Goal: Find specific page/section: Find specific page/section

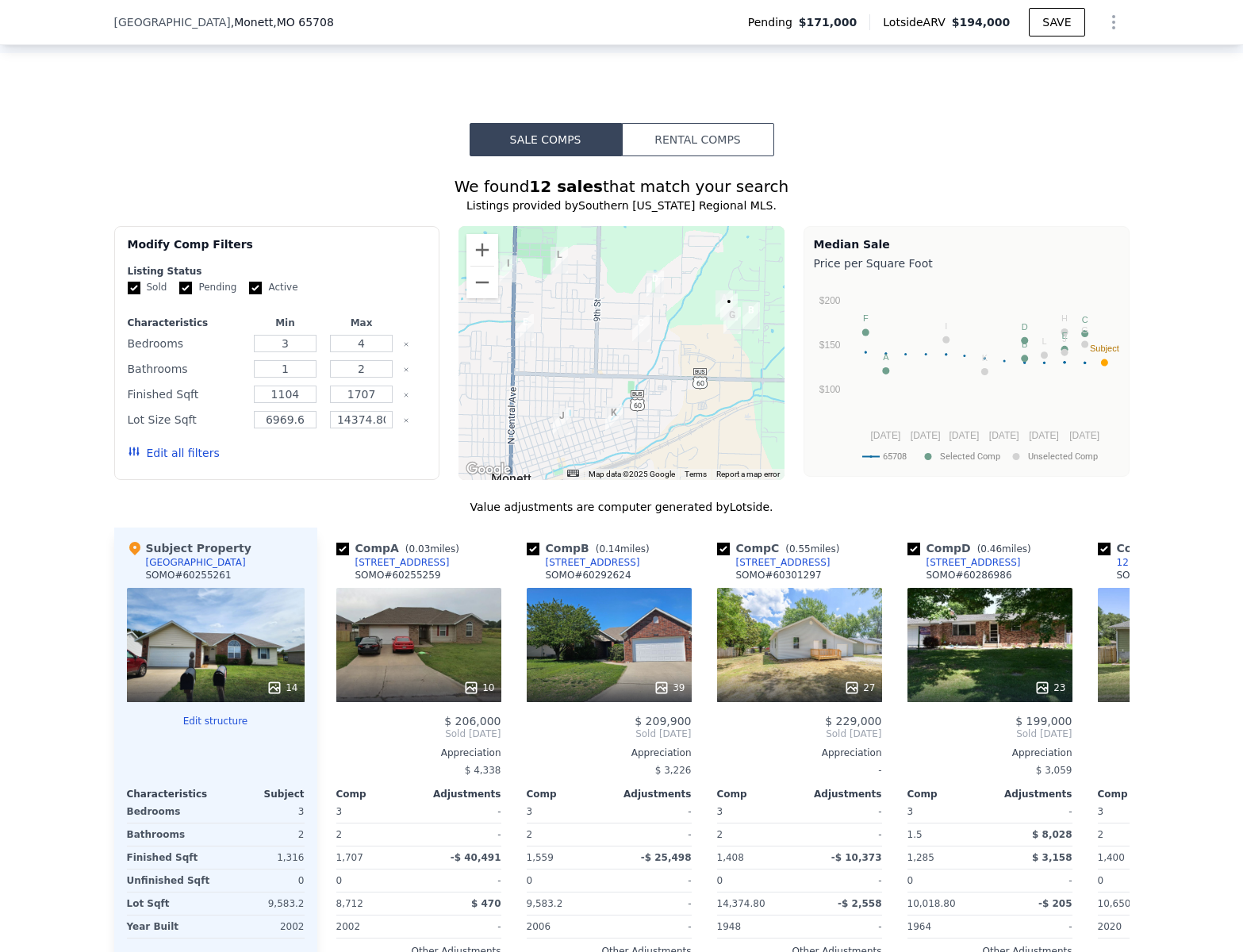
scroll to position [1250, 0]
click at [810, 620] on div "27" at bounding box center [800, 643] width 165 height 114
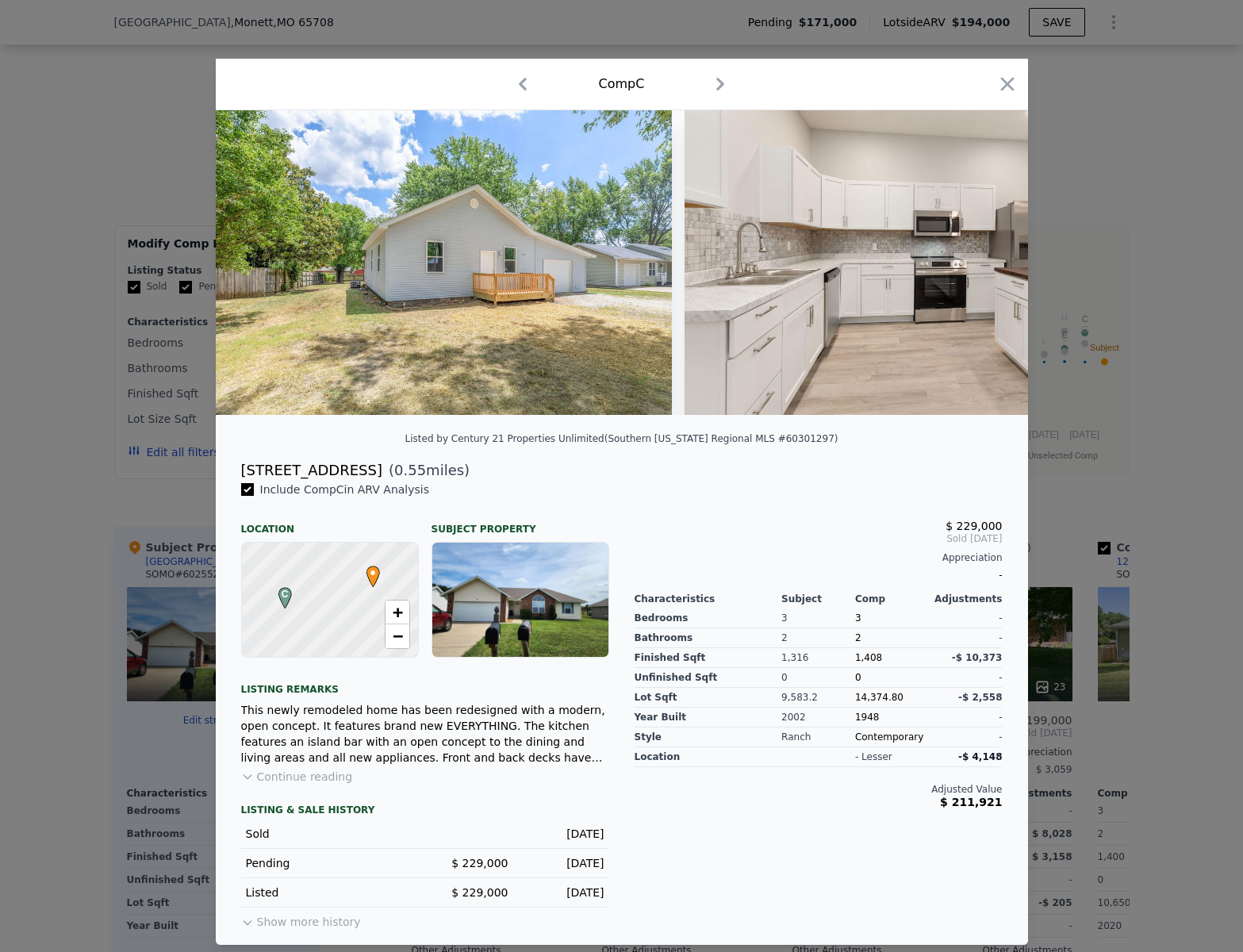
click at [721, 81] on icon "button" at bounding box center [721, 83] width 8 height 12
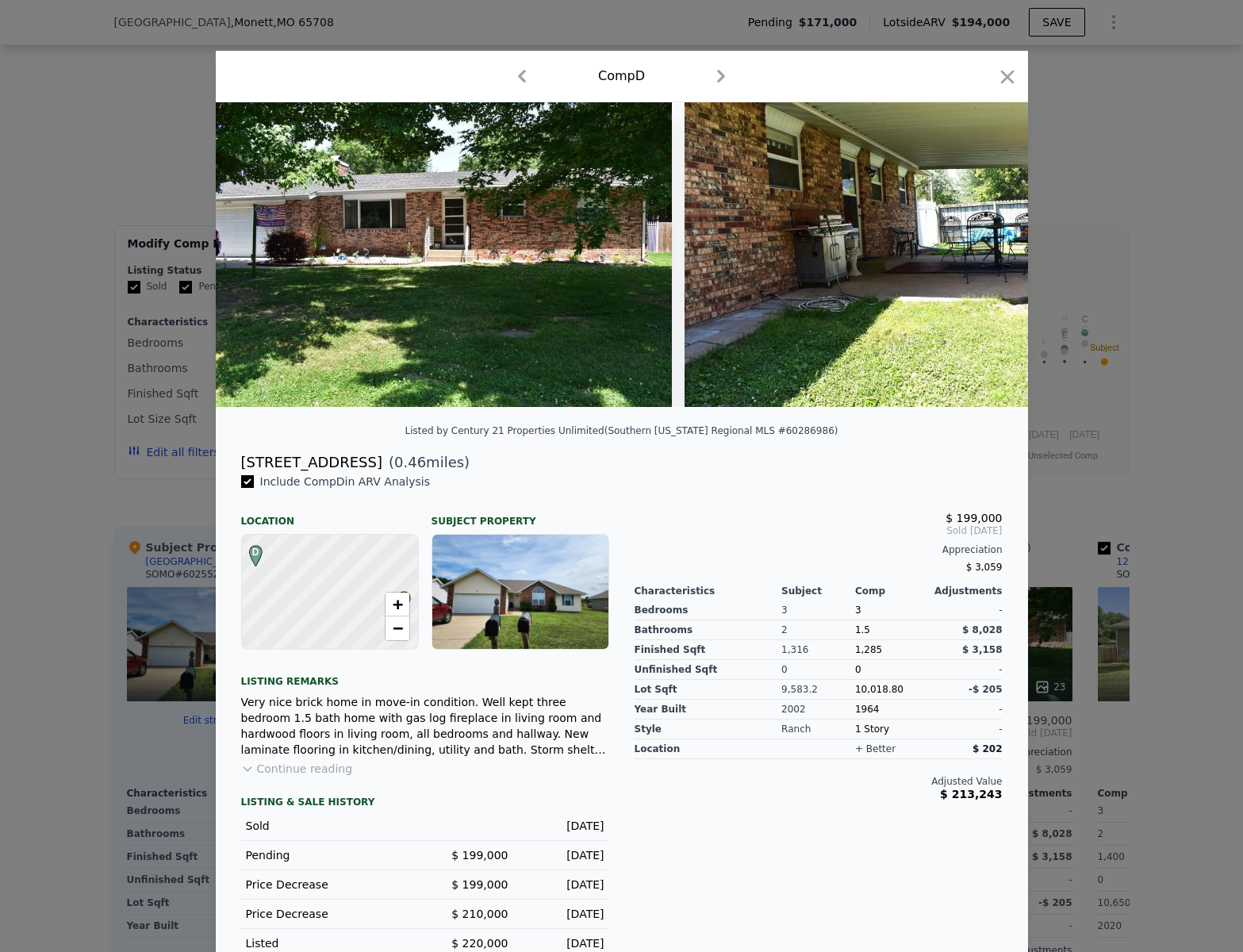
click at [521, 78] on icon "button" at bounding box center [522, 76] width 25 height 25
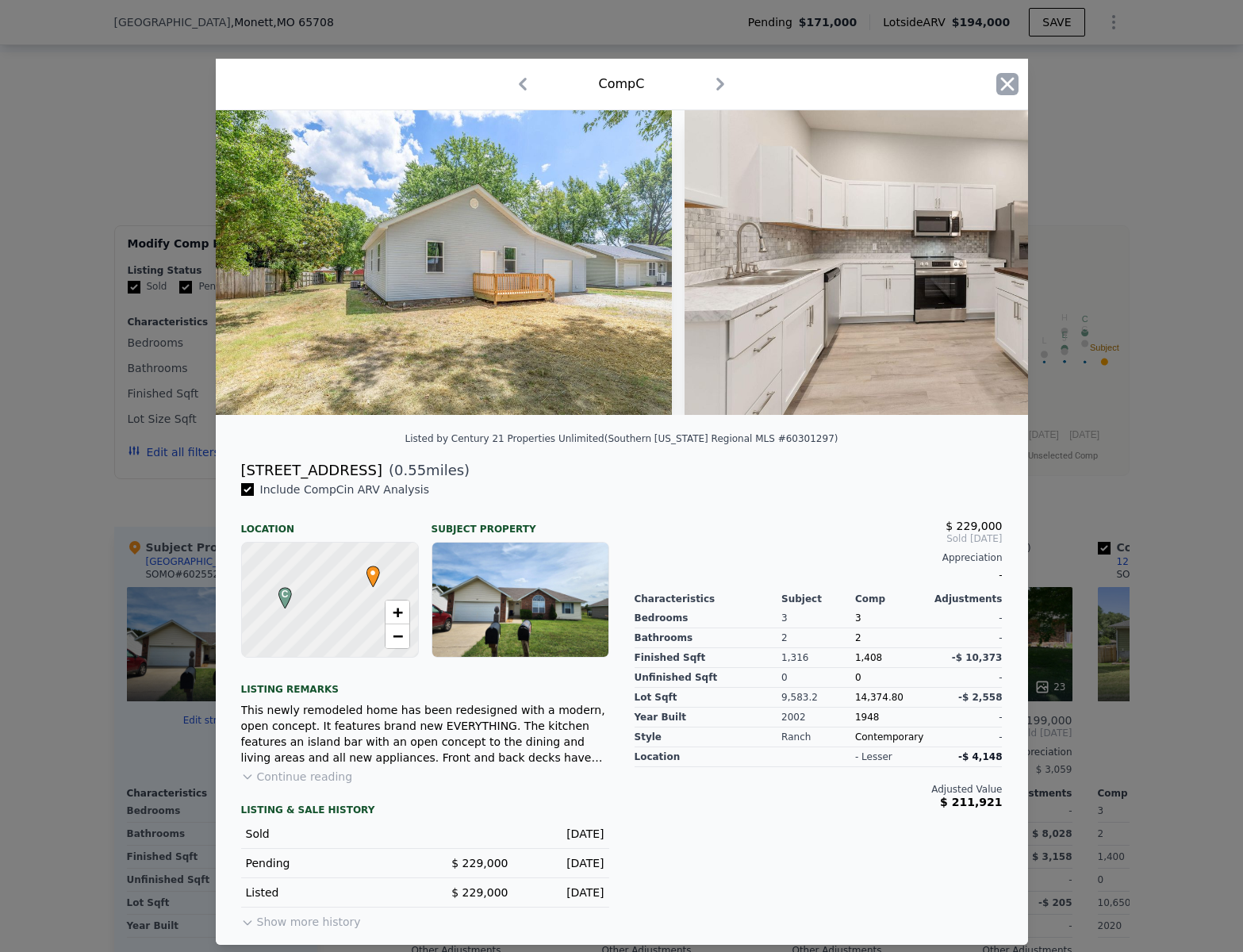
click at [1012, 78] on icon "button" at bounding box center [1007, 84] width 13 height 13
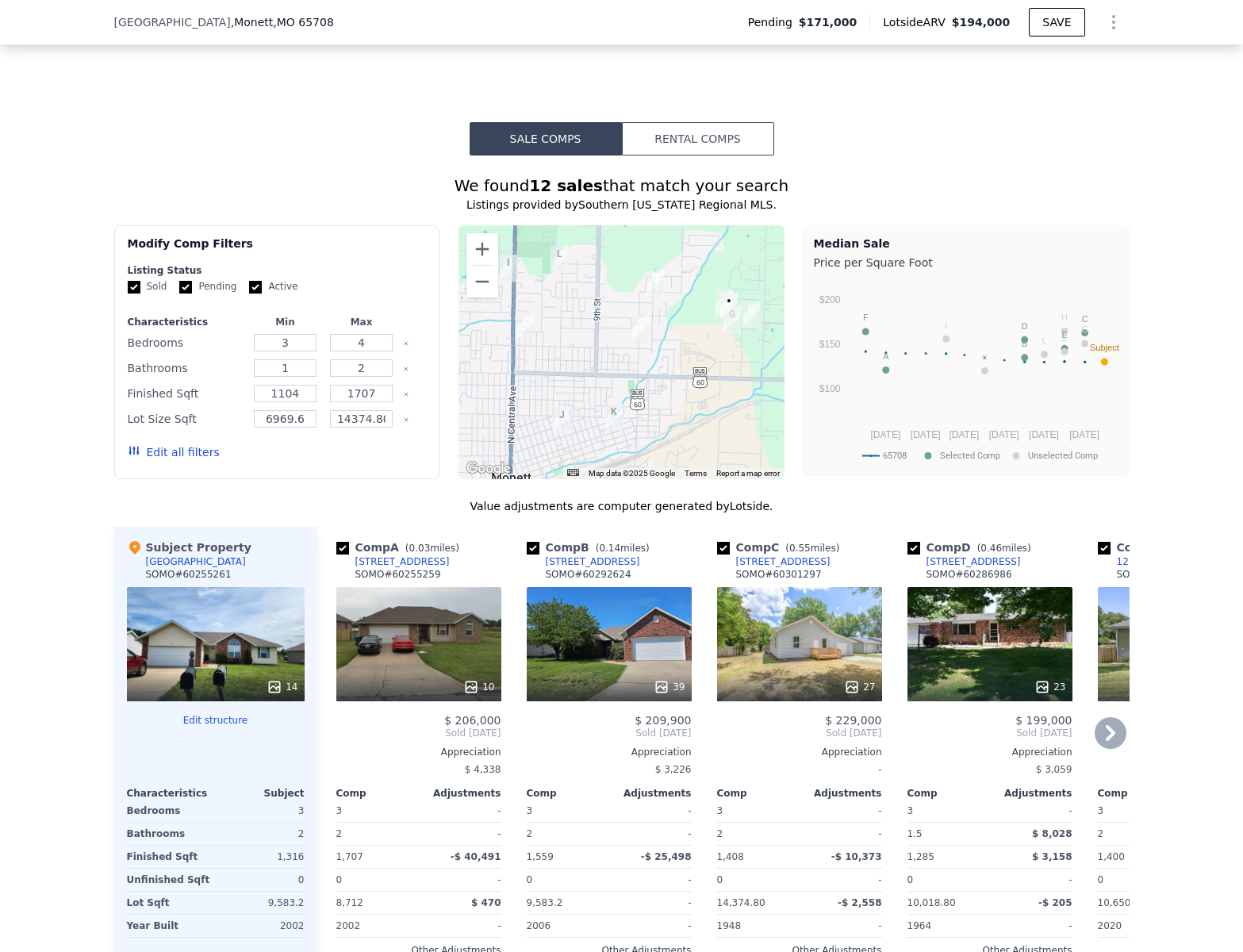
click at [1103, 717] on icon at bounding box center [1111, 732] width 32 height 32
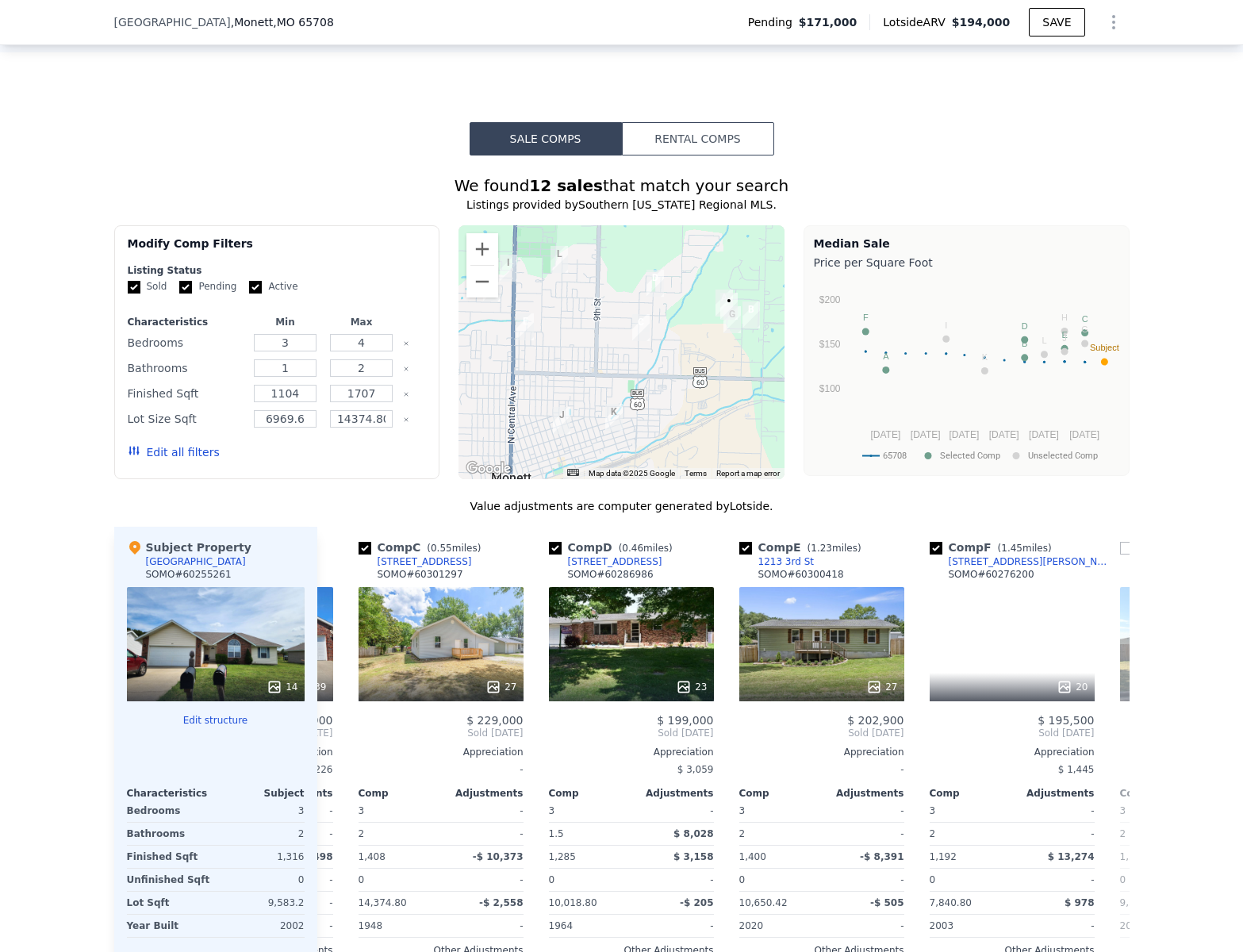
scroll to position [0, 381]
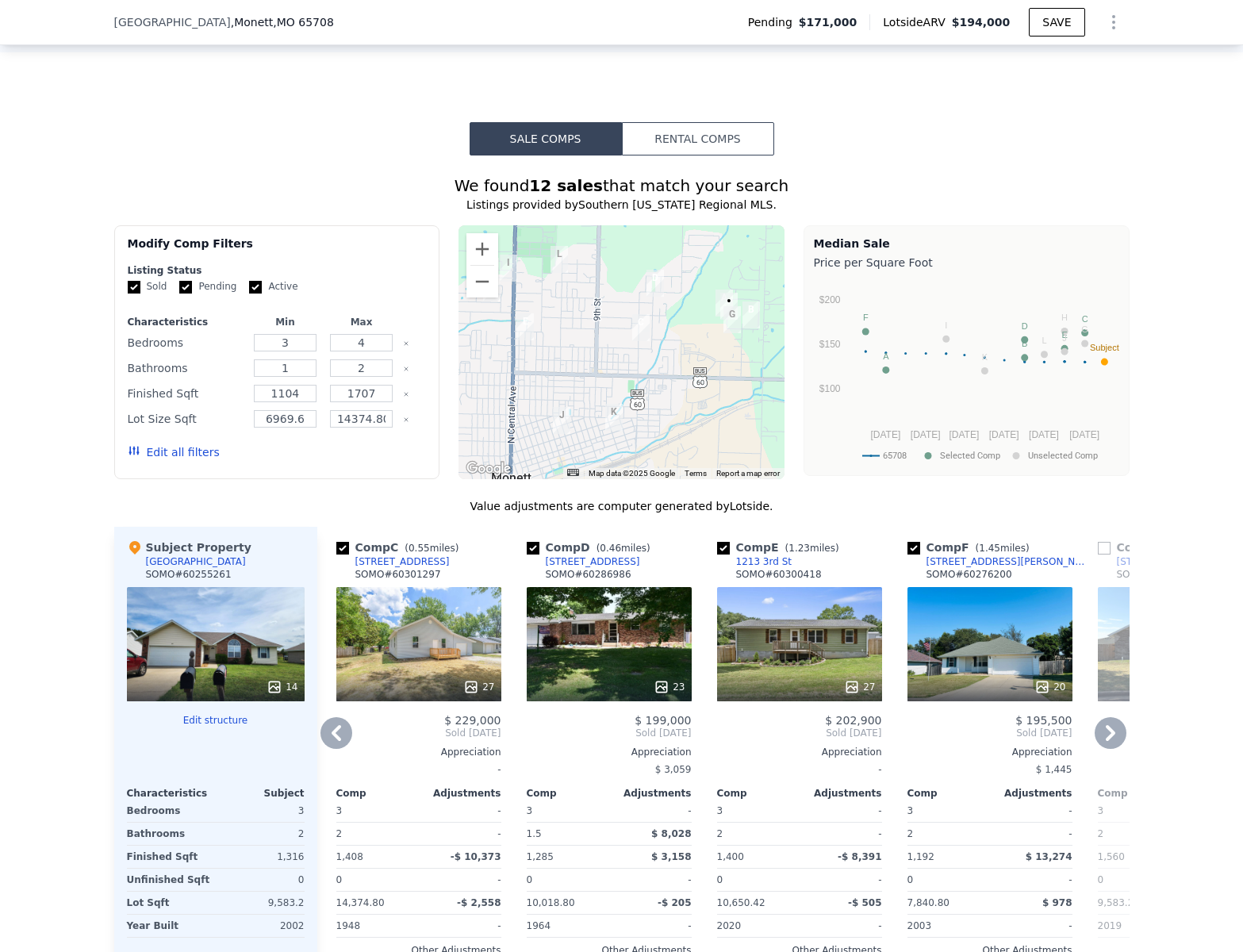
click at [1103, 717] on icon at bounding box center [1111, 732] width 32 height 32
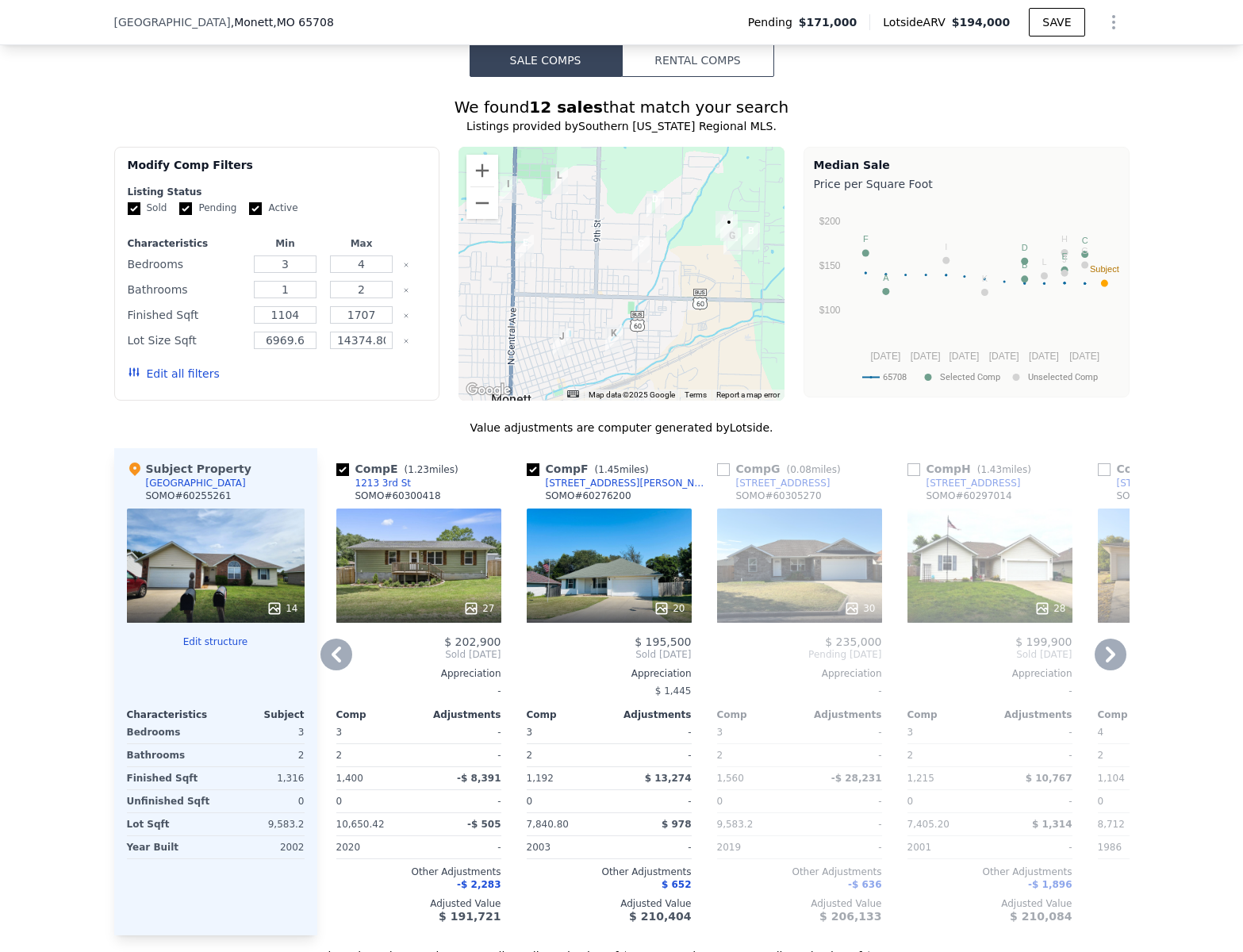
scroll to position [1330, 0]
click at [661, 602] on icon at bounding box center [662, 607] width 11 height 11
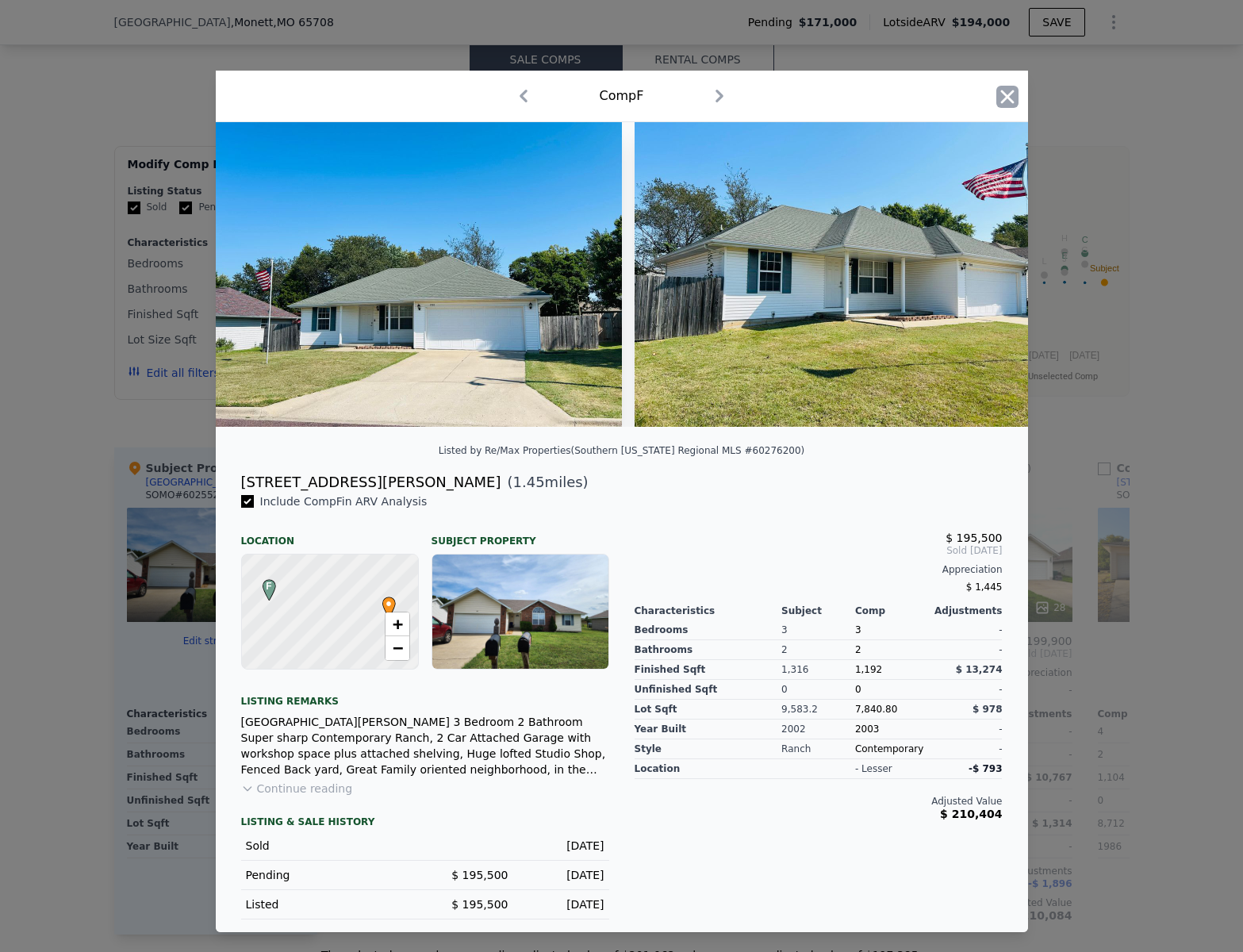
click at [1007, 91] on icon "button" at bounding box center [1007, 96] width 13 height 13
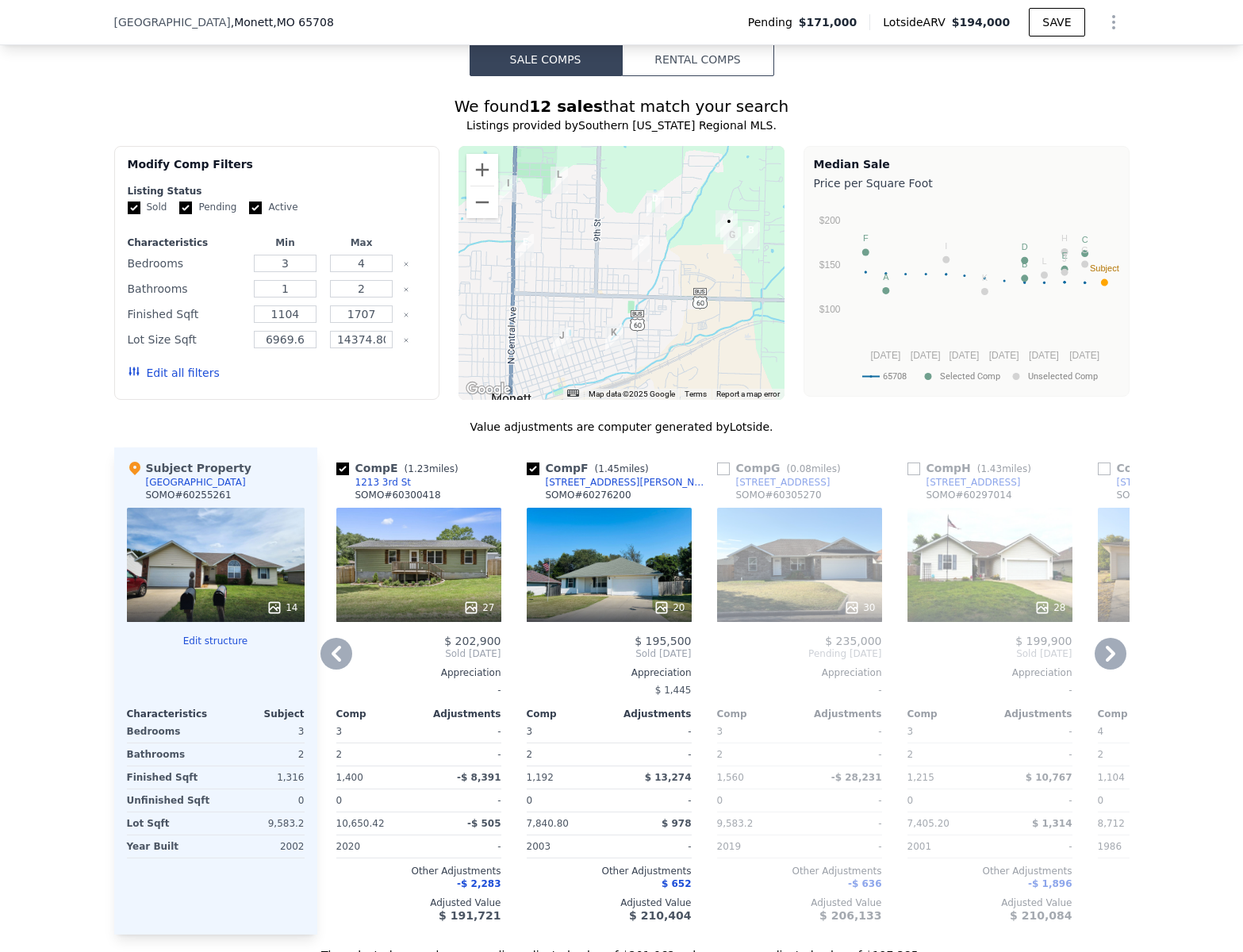
click at [980, 537] on div "28" at bounding box center [990, 564] width 165 height 114
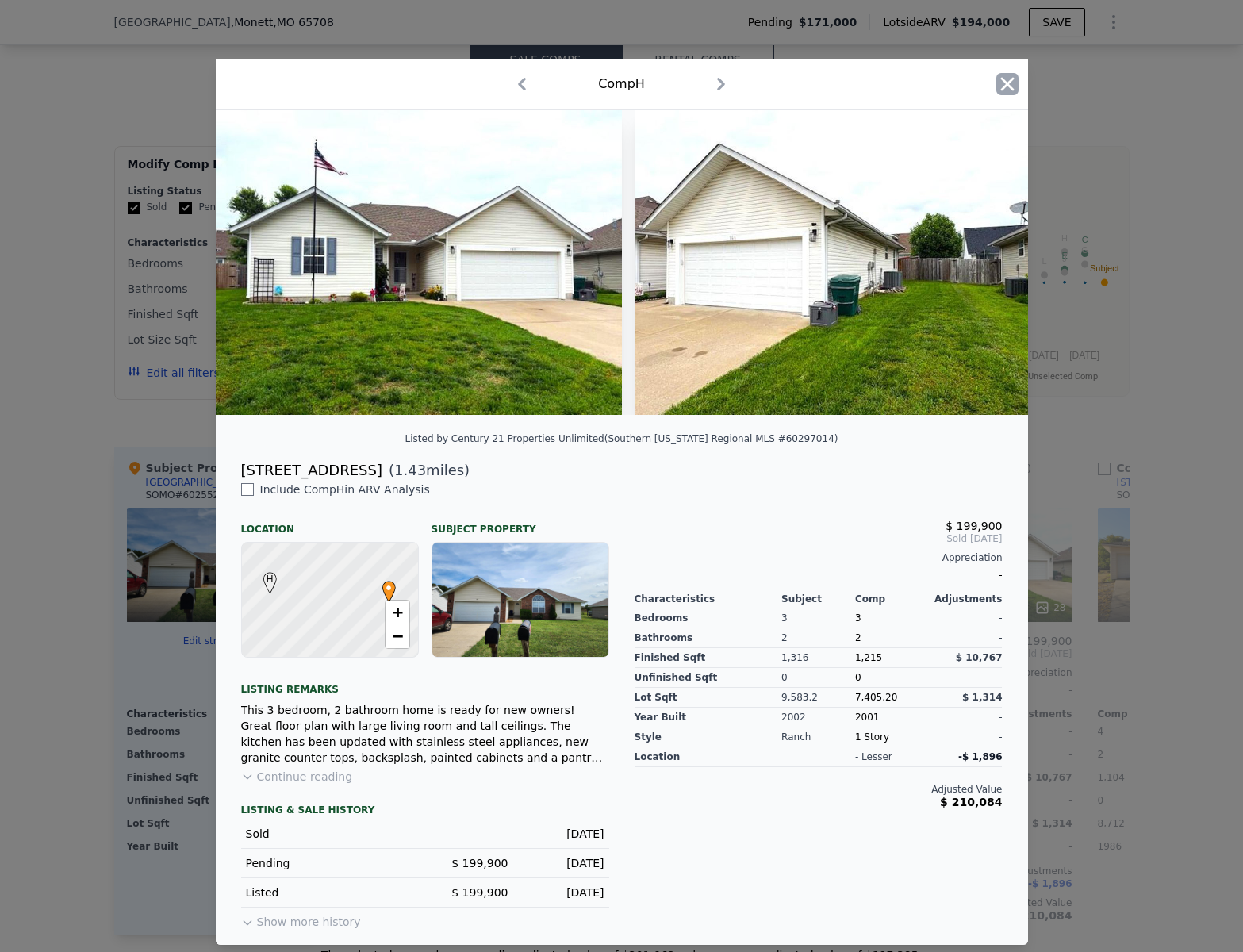
click at [1011, 77] on icon "button" at bounding box center [1007, 83] width 22 height 22
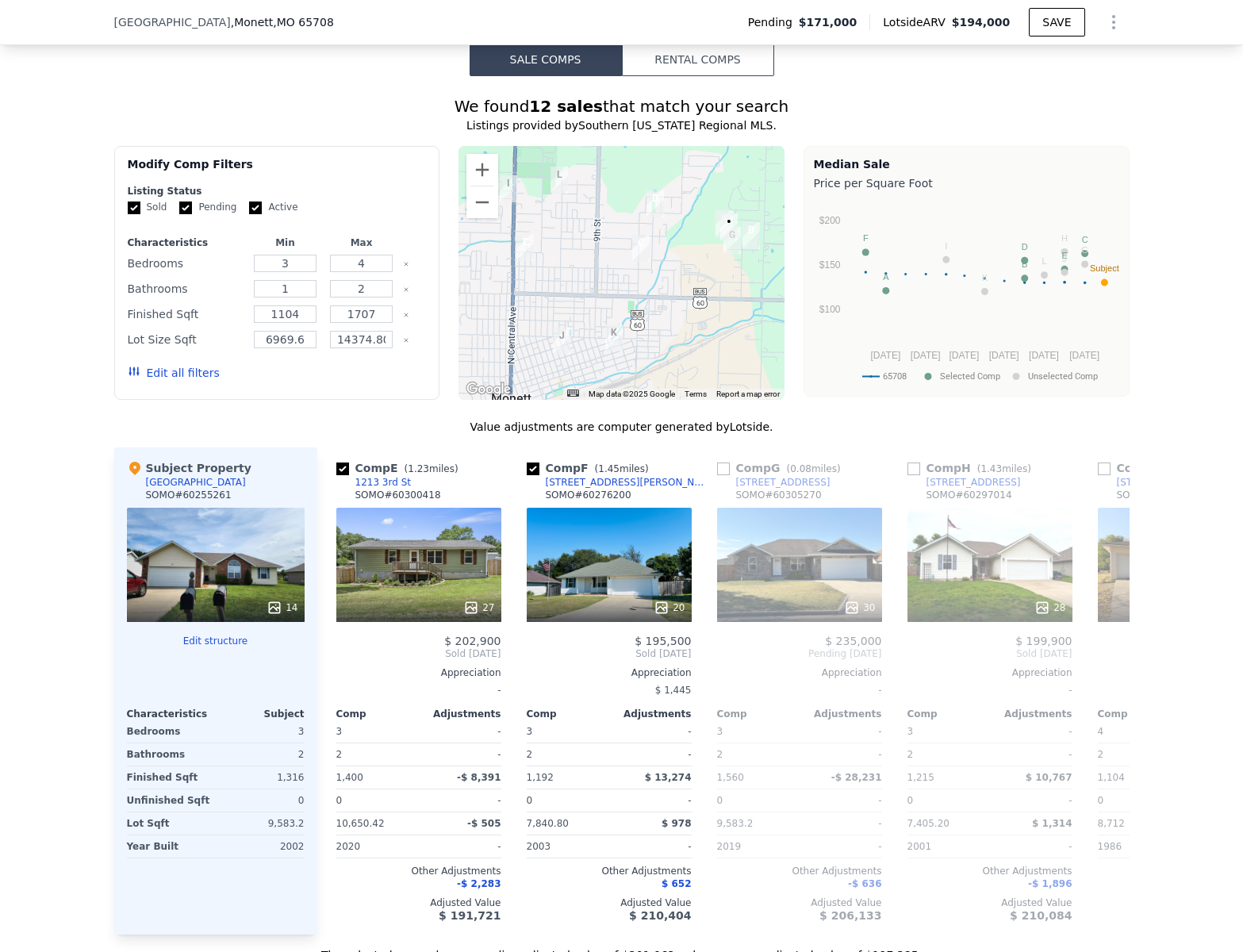
click at [211, 559] on div "14" at bounding box center [215, 564] width 177 height 114
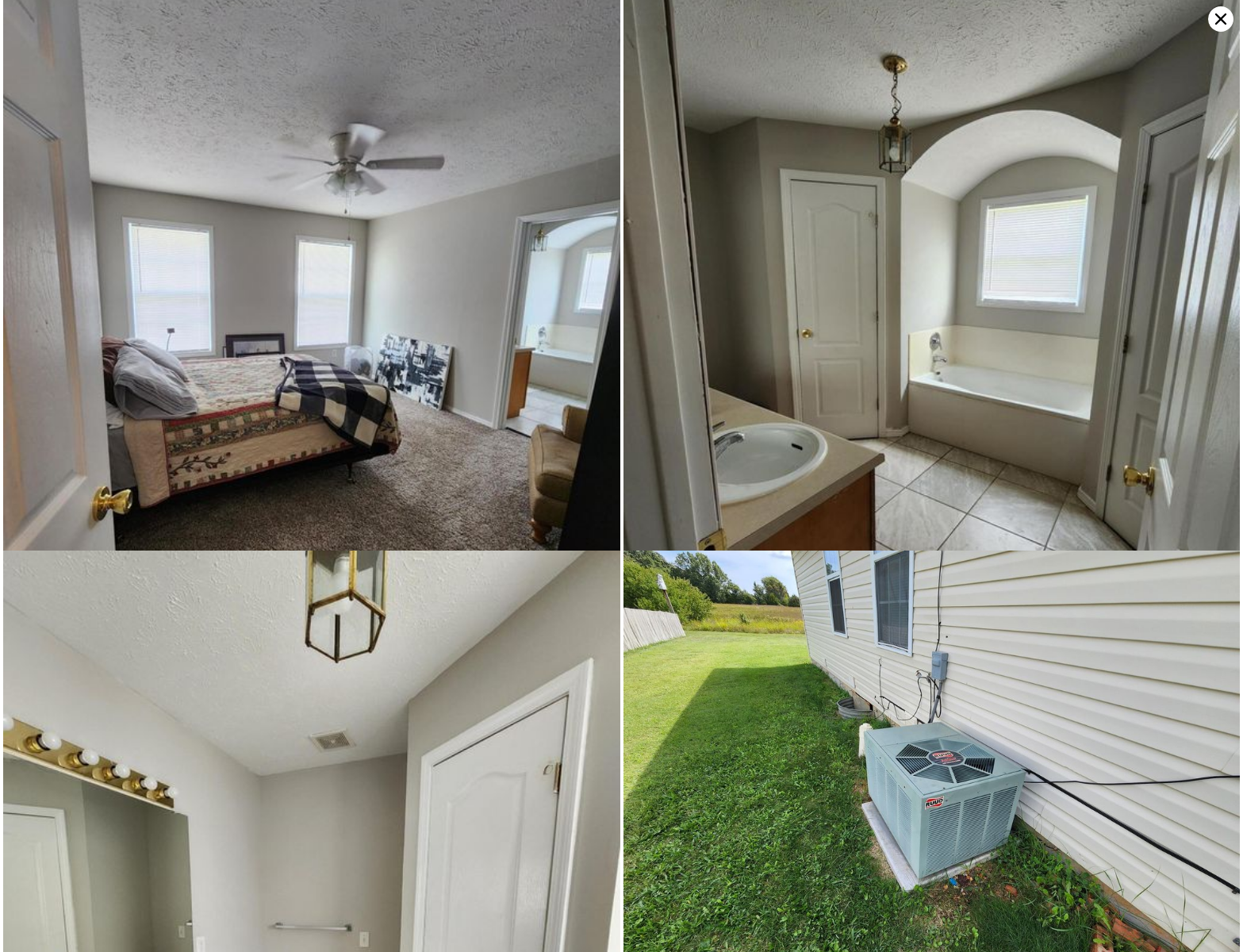
scroll to position [3385, 0]
